Goal: Navigation & Orientation: Find specific page/section

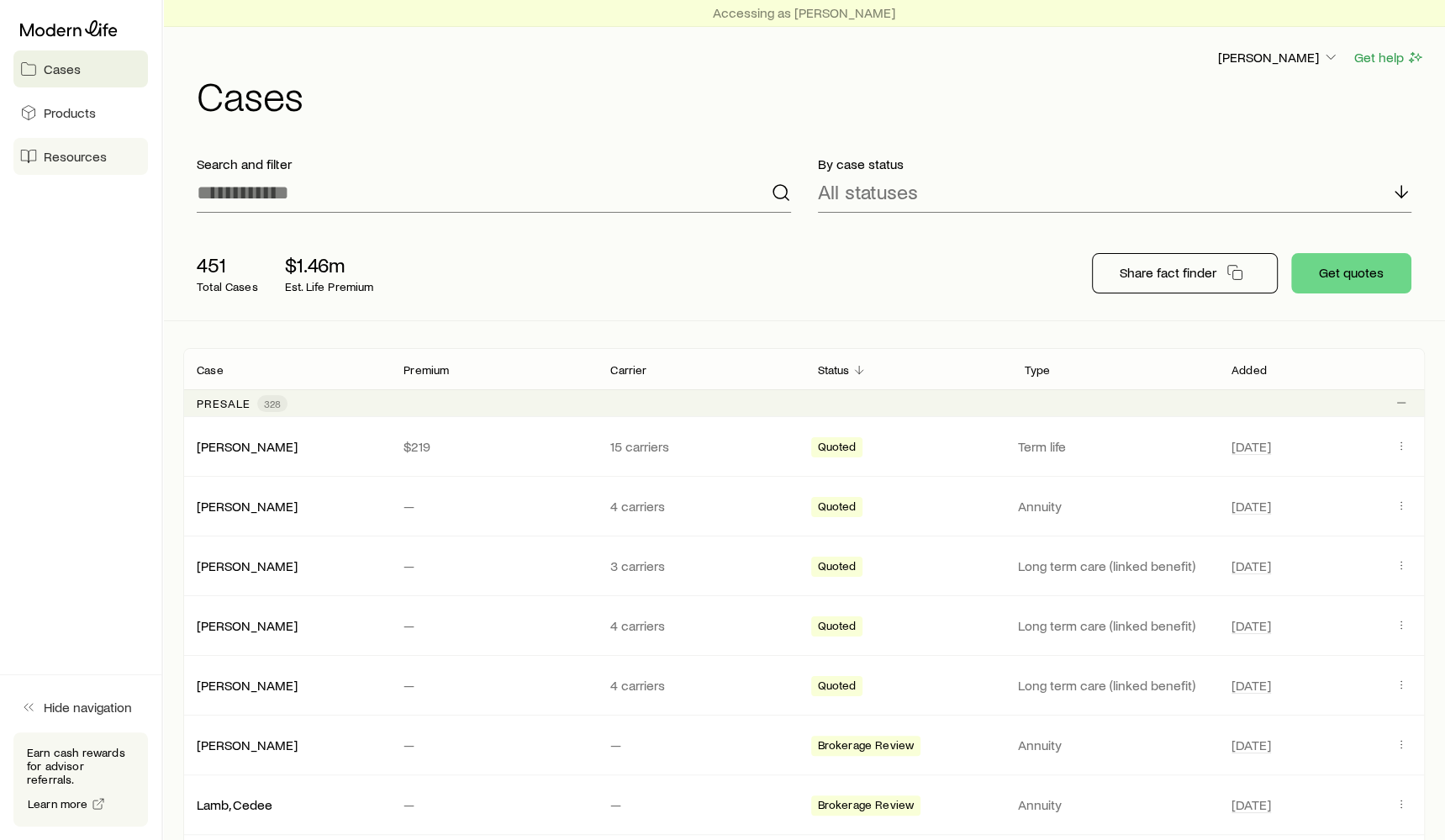
click at [77, 159] on span "Resources" at bounding box center [75, 156] width 63 height 17
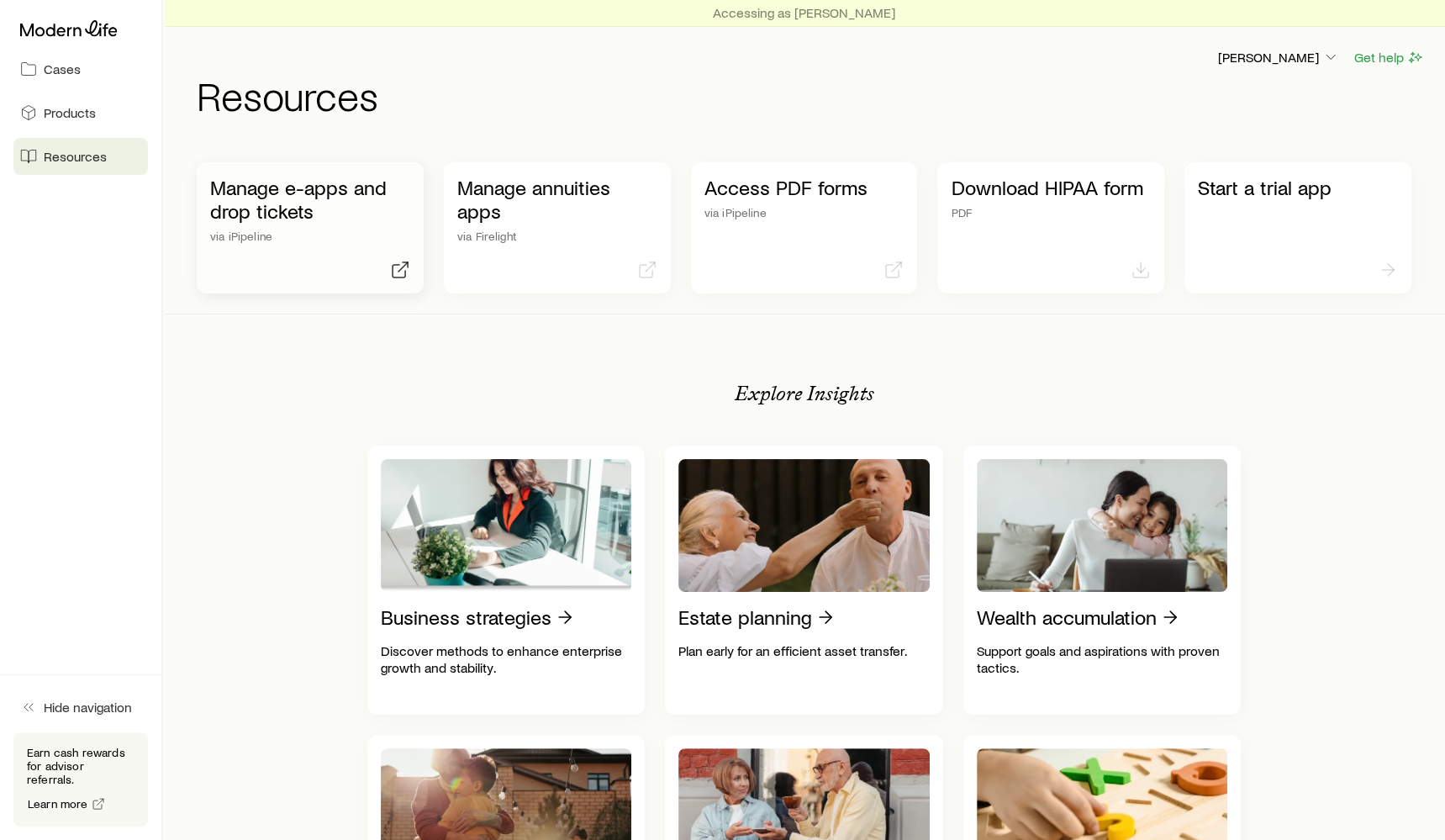
click at [287, 186] on p "Manage e-apps and drop tickets" at bounding box center [310, 199] width 200 height 47
drag, startPoint x: 193, startPoint y: 99, endPoint x: 374, endPoint y: 116, distance: 181.8
click at [374, 116] on header "Dicky Loeffler Get help Resources" at bounding box center [804, 81] width 1242 height 68
click at [374, 116] on h1 "Resources" at bounding box center [811, 95] width 1228 height 40
drag, startPoint x: 201, startPoint y: 94, endPoint x: 374, endPoint y: 98, distance: 173.0
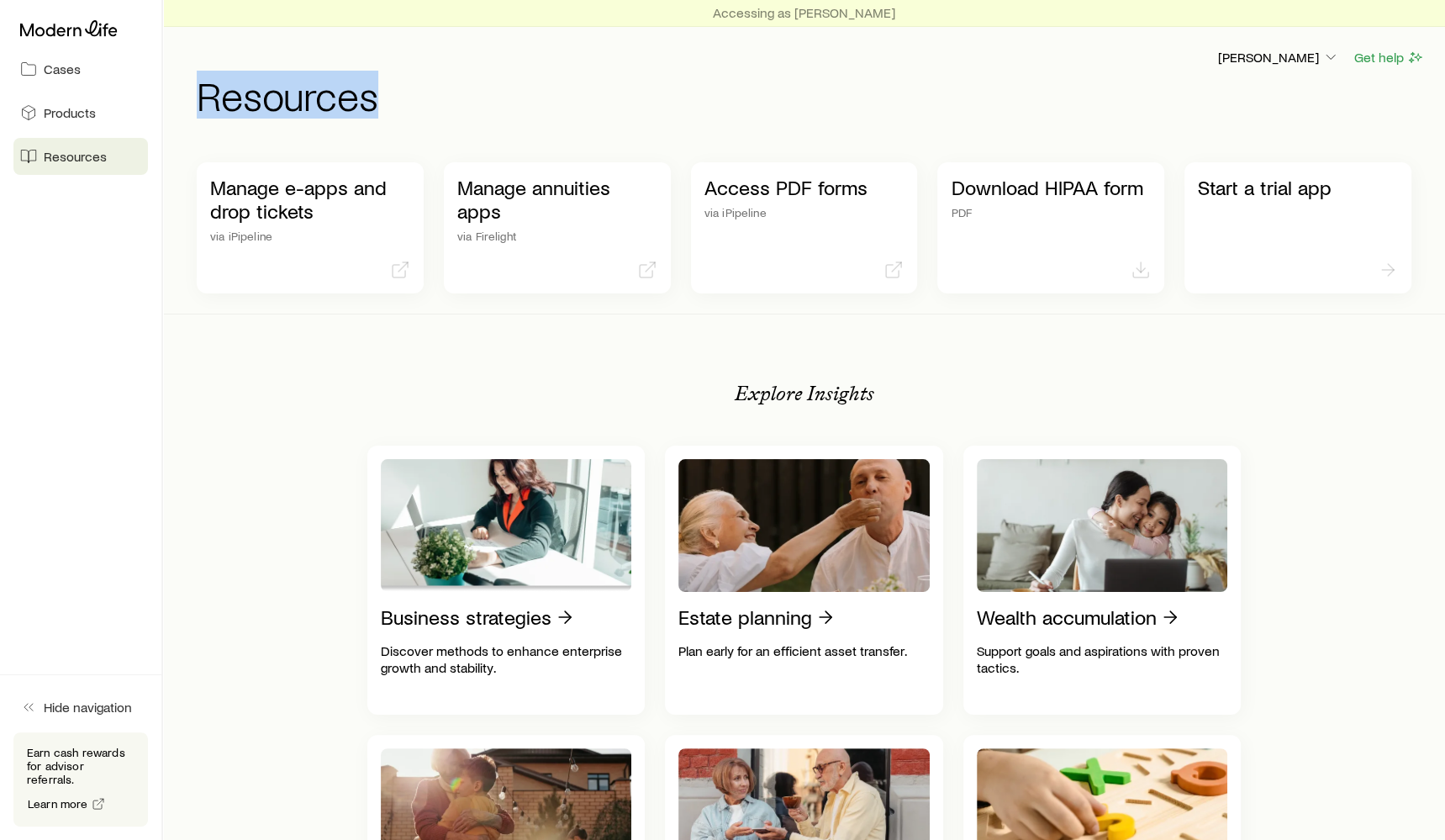
click at [374, 98] on h1 "Resources" at bounding box center [811, 95] width 1228 height 40
click at [471, 99] on h1 "Resources" at bounding box center [811, 95] width 1228 height 40
drag, startPoint x: 200, startPoint y: 104, endPoint x: 404, endPoint y: 110, distance: 204.1
click at [404, 110] on h1 "Resources" at bounding box center [811, 95] width 1228 height 40
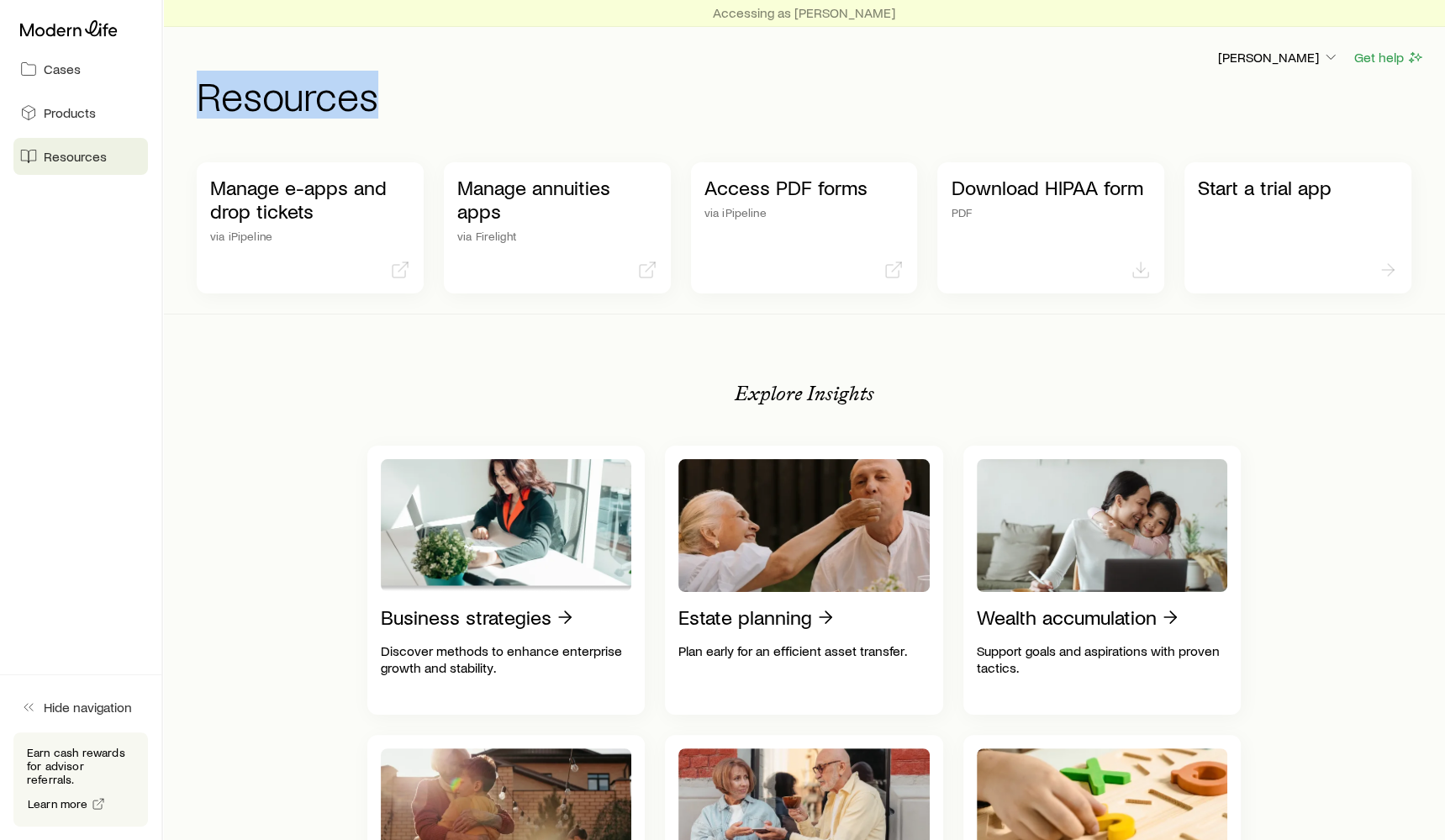
click at [404, 110] on h1 "Resources" at bounding box center [811, 95] width 1228 height 40
drag, startPoint x: 197, startPoint y: 96, endPoint x: 402, endPoint y: 105, distance: 205.2
click at [402, 105] on h1 "Resources" at bounding box center [811, 95] width 1228 height 40
drag, startPoint x: 202, startPoint y: 88, endPoint x: 398, endPoint y: 104, distance: 196.7
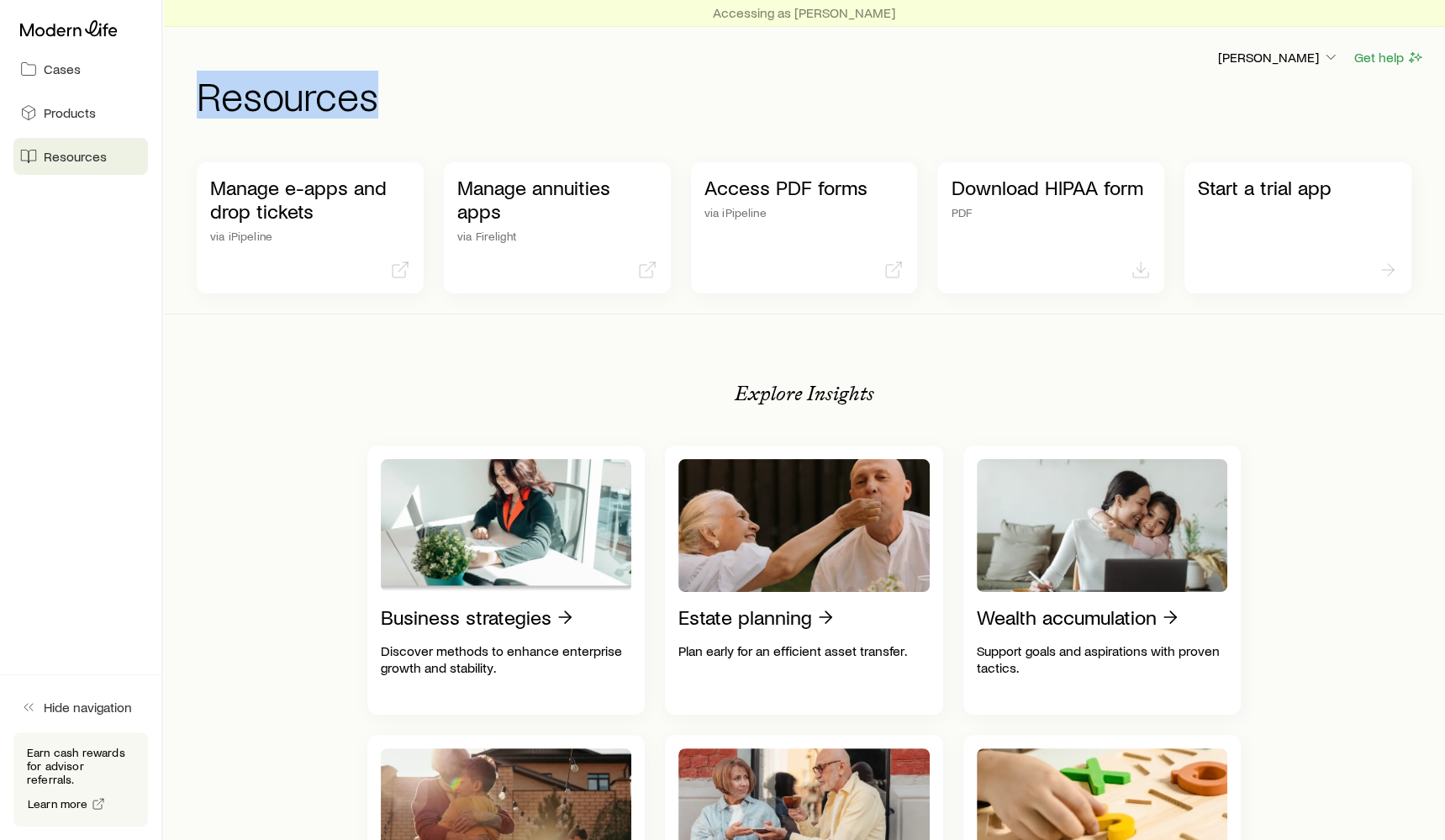
click at [398, 104] on h1 "Resources" at bounding box center [811, 95] width 1228 height 40
drag, startPoint x: 205, startPoint y: 105, endPoint x: 341, endPoint y: 113, distance: 136.2
click at [341, 113] on h1 "Resources" at bounding box center [811, 95] width 1228 height 40
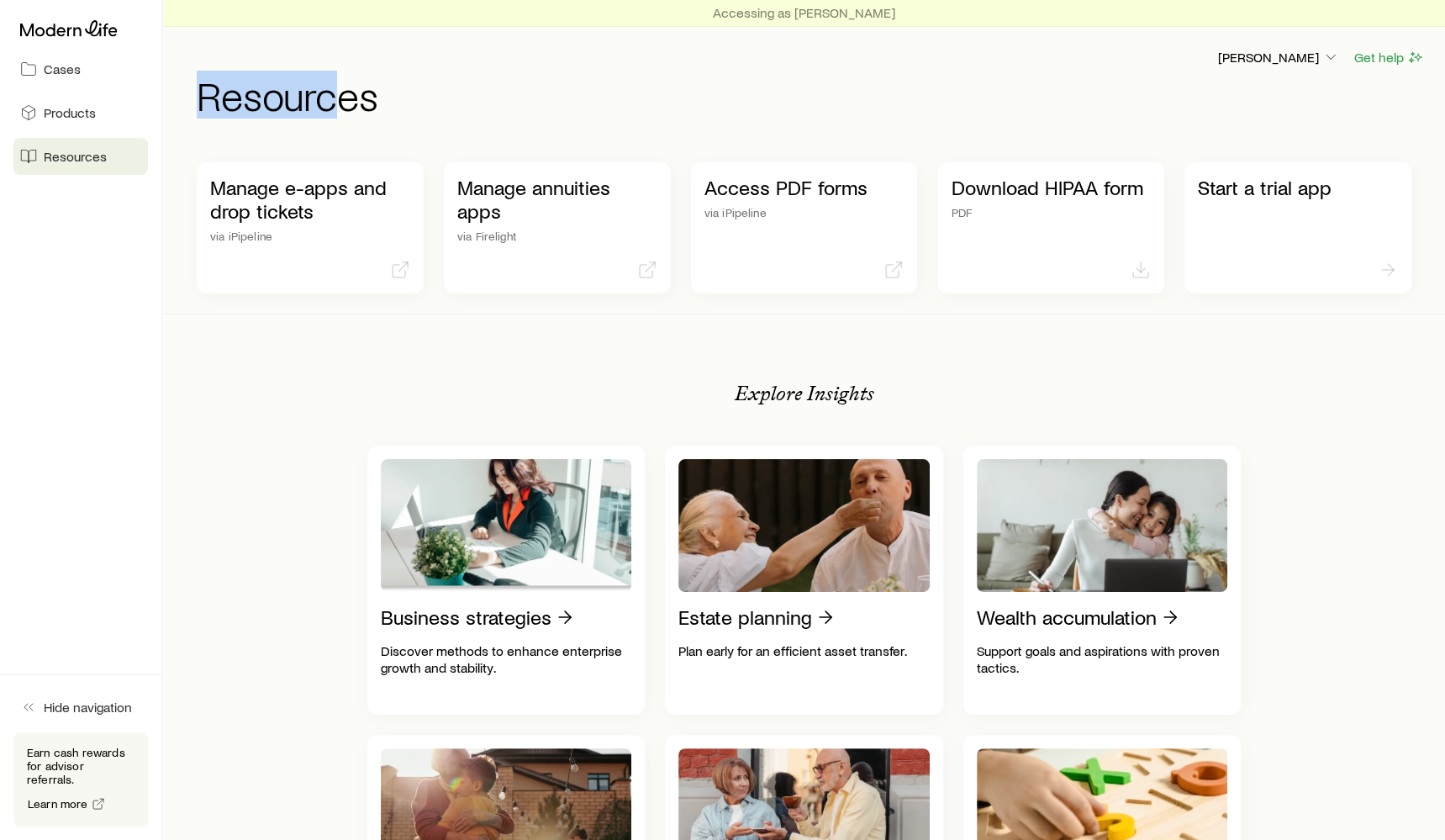
click at [341, 113] on h1 "Resources" at bounding box center [811, 95] width 1228 height 40
drag, startPoint x: 186, startPoint y: 97, endPoint x: 412, endPoint y: 97, distance: 226.0
click at [412, 97] on header "Dicky Loeffler Get help Resources" at bounding box center [804, 81] width 1242 height 68
click at [391, 111] on h1 "Resources" at bounding box center [811, 95] width 1228 height 40
click at [669, 106] on h1 "Resources" at bounding box center [811, 95] width 1228 height 40
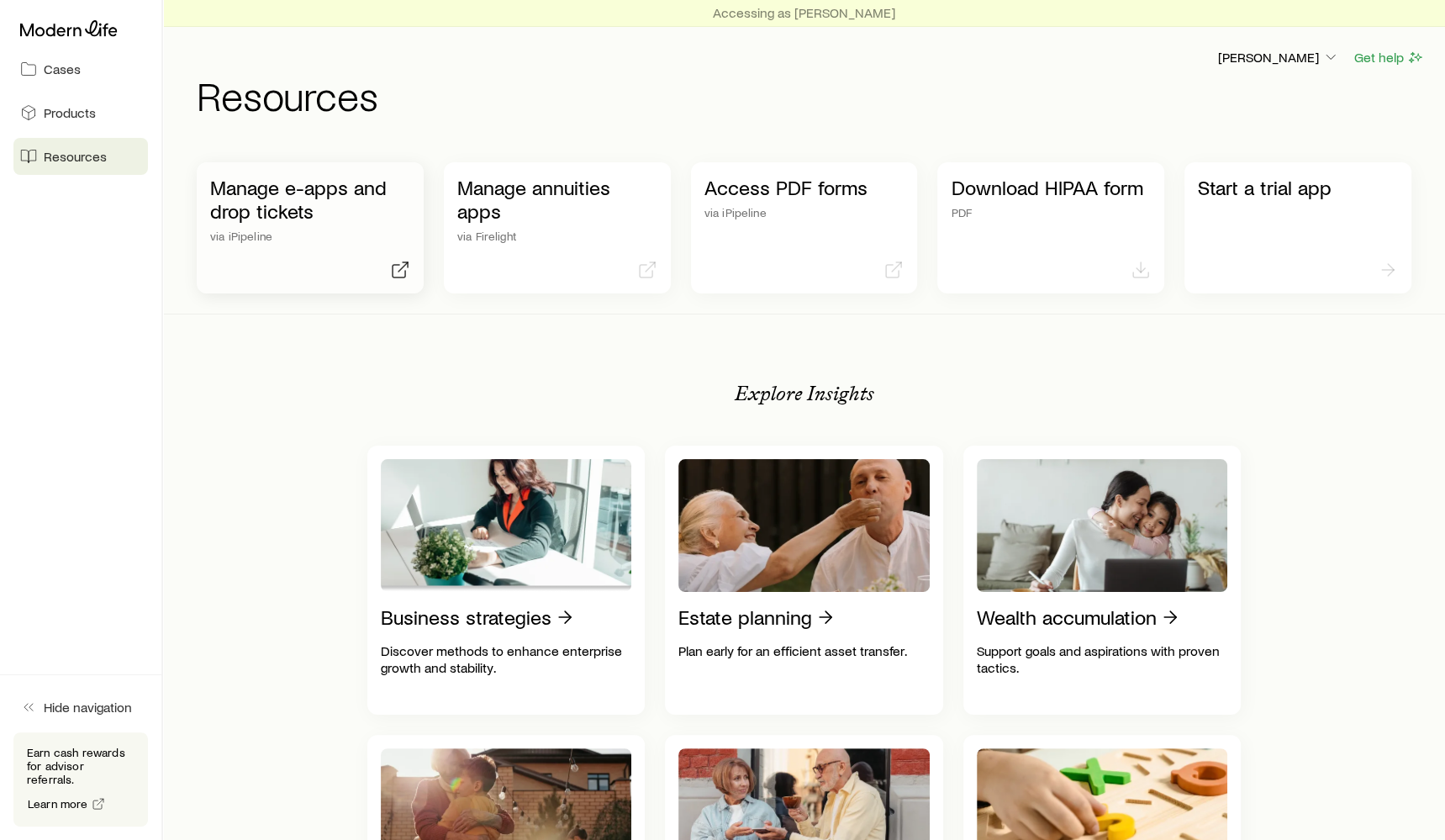
click at [331, 245] on div "Manage e-apps and drop tickets via iPipeline" at bounding box center [310, 227] width 227 height 131
click at [1269, 62] on p "[PERSON_NAME]" at bounding box center [1278, 56] width 121 height 17
click at [1198, 64] on div "Dicky Loeffler Get help" at bounding box center [811, 57] width 1228 height 21
click at [1277, 73] on header "Dicky Loeffler Get help Resources" at bounding box center [804, 81] width 1242 height 68
click at [1302, 64] on p "[PERSON_NAME]" at bounding box center [1278, 56] width 121 height 17
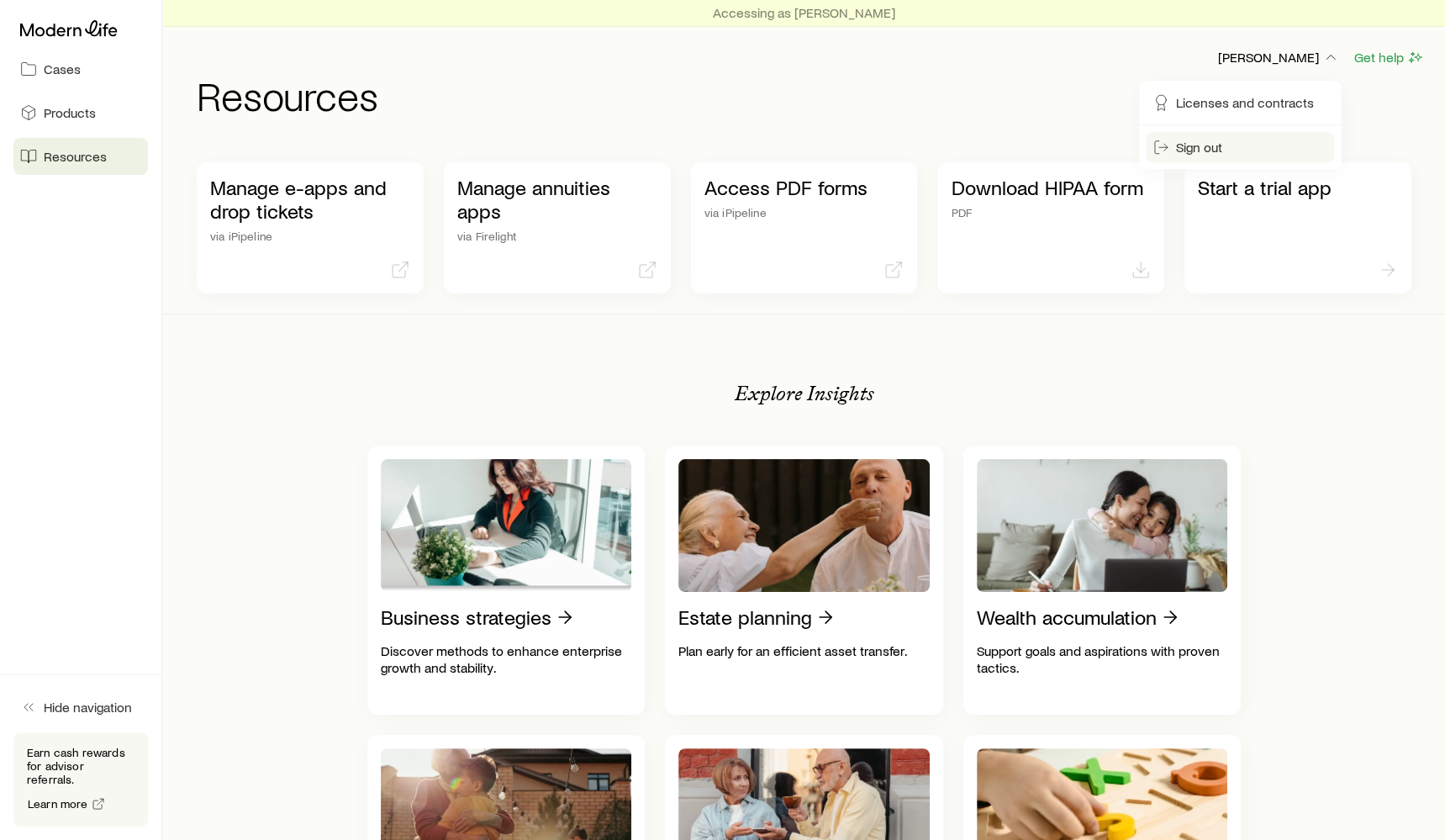
click at [1222, 150] on span "Sign out" at bounding box center [1200, 147] width 47 height 17
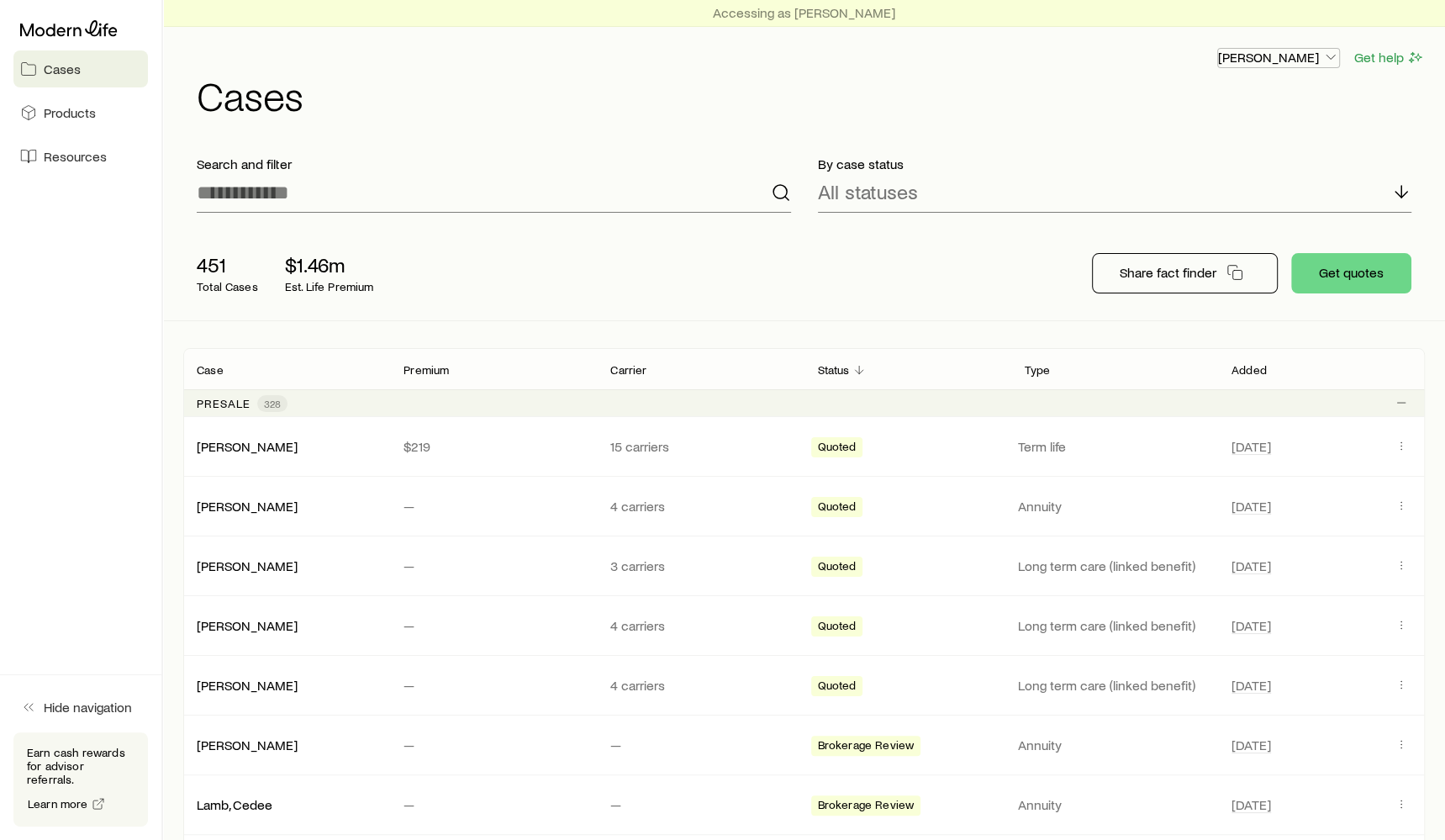
click at [1299, 52] on p "[PERSON_NAME]" at bounding box center [1278, 56] width 121 height 17
click at [883, 145] on div "By case status All statuses" at bounding box center [1115, 184] width 622 height 84
click at [1240, 56] on button "[PERSON_NAME]" at bounding box center [1278, 58] width 123 height 21
click at [1230, 108] on span "Licenses and contracts" at bounding box center [1245, 102] width 138 height 17
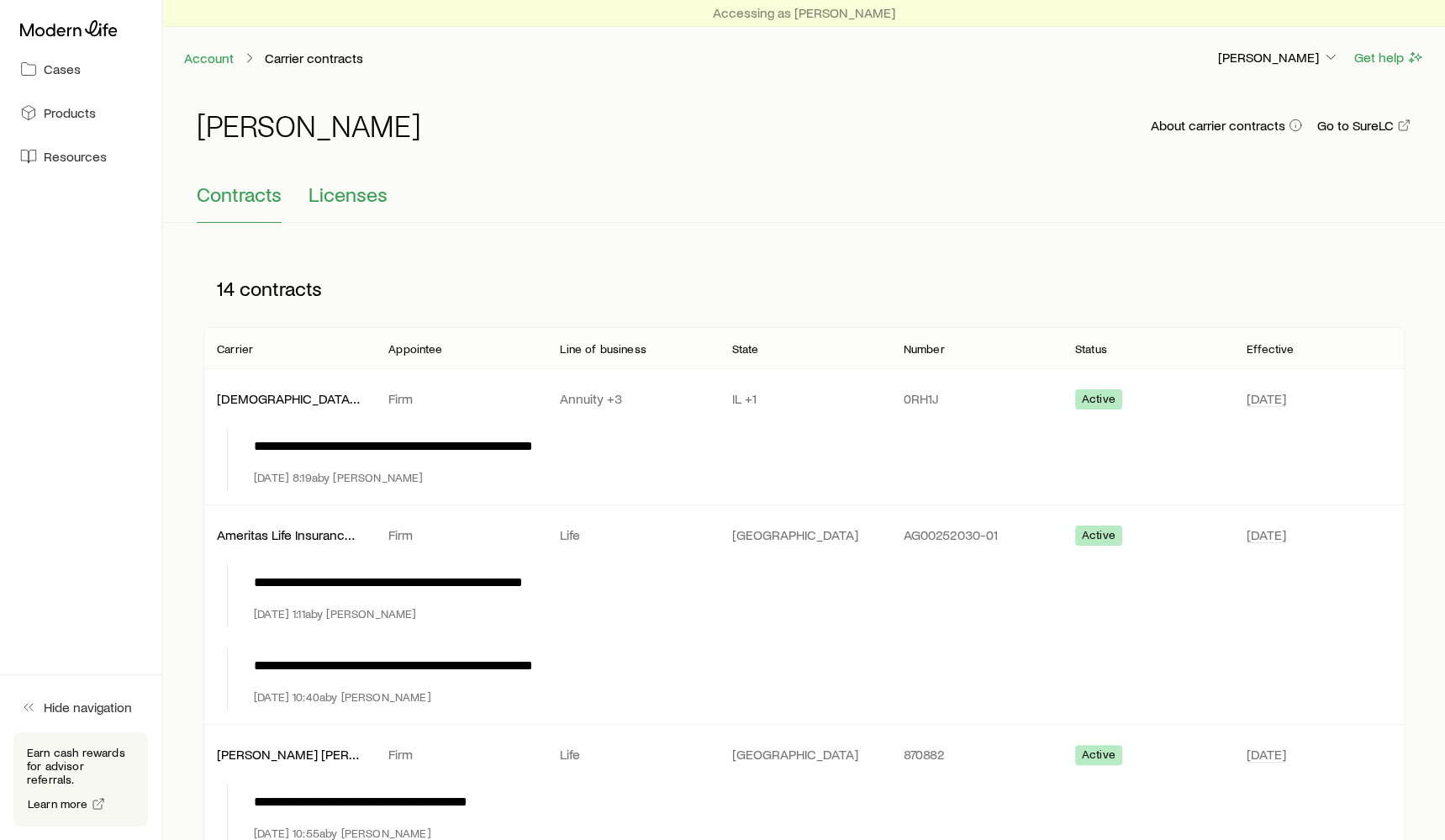
click at [341, 186] on span "Licenses" at bounding box center [348, 194] width 79 height 23
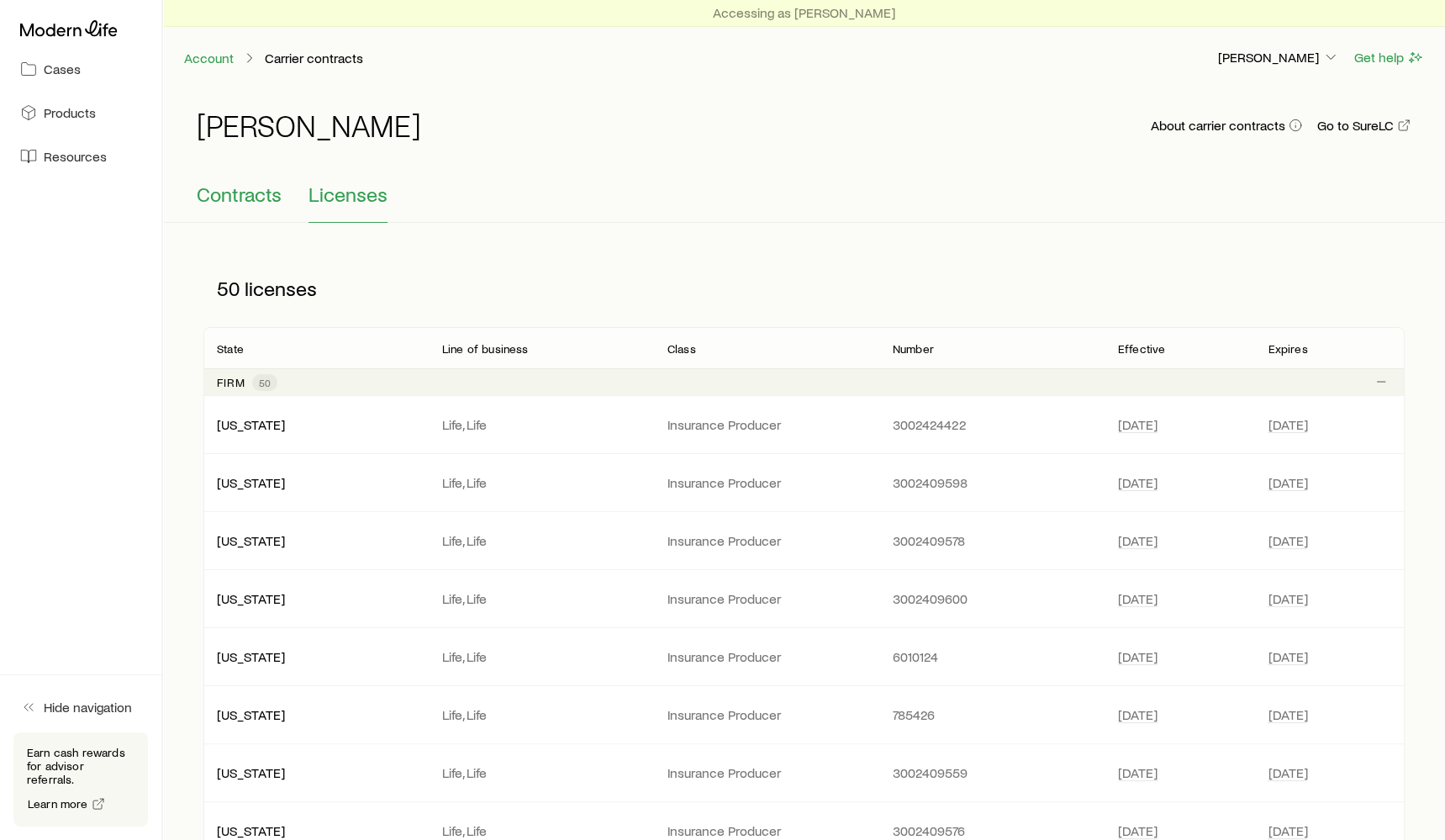
click at [254, 199] on span "Contracts" at bounding box center [239, 194] width 85 height 23
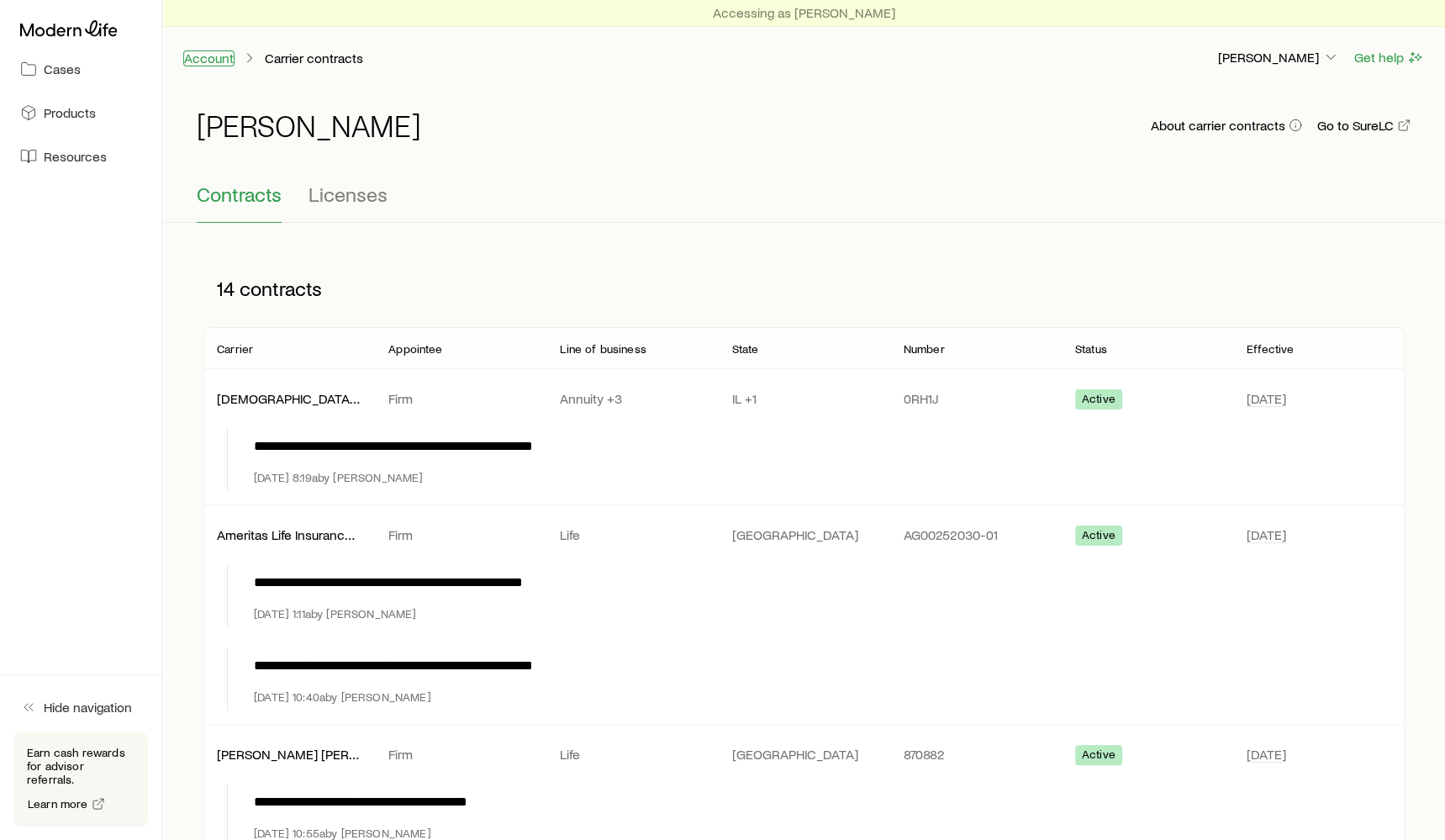
click at [218, 54] on link "Account" at bounding box center [209, 58] width 51 height 16
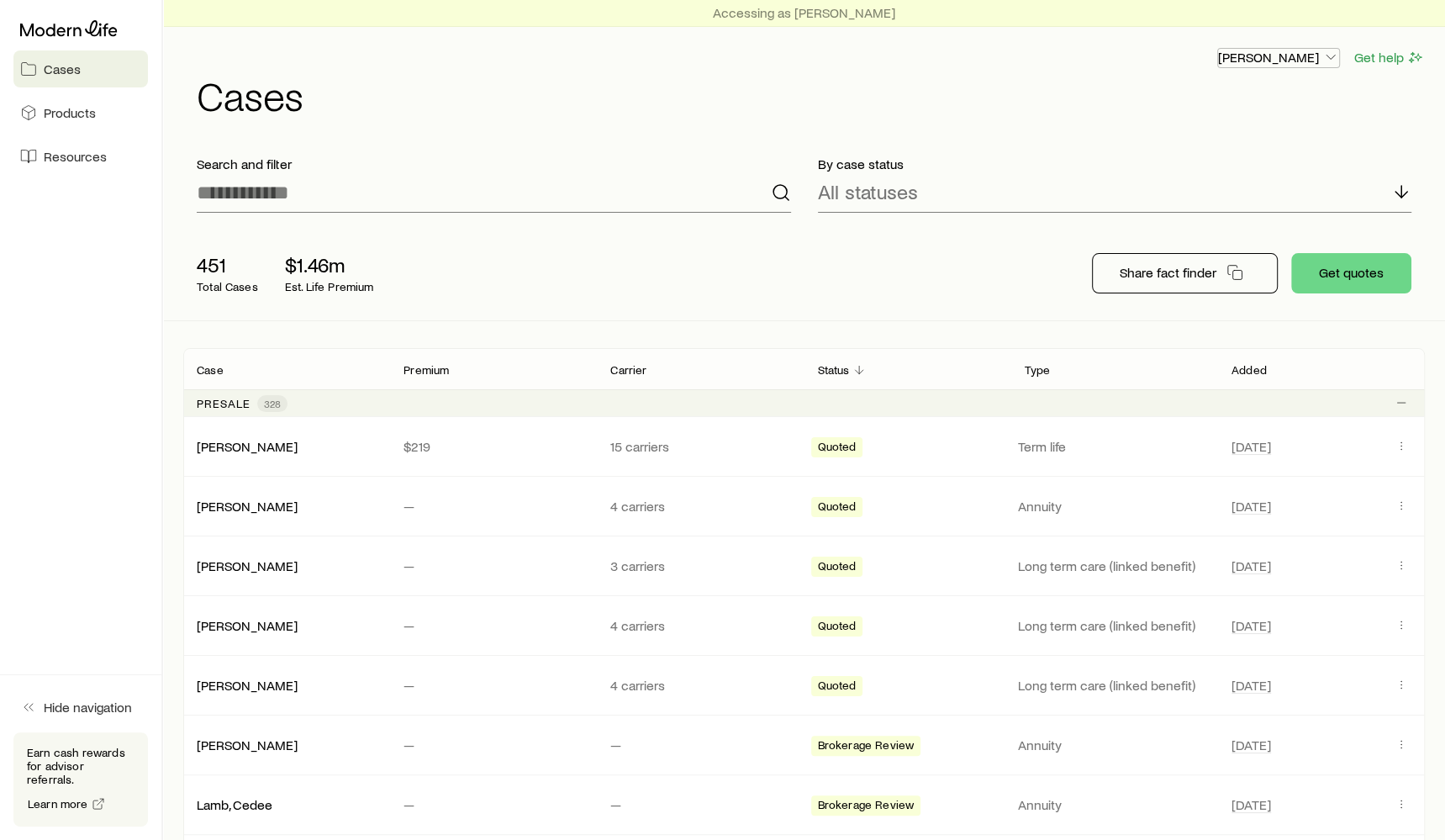
click at [1271, 56] on p "[PERSON_NAME]" at bounding box center [1278, 56] width 121 height 17
click at [1205, 150] on span "Sign out" at bounding box center [1200, 147] width 47 height 17
